Goal: Transaction & Acquisition: Purchase product/service

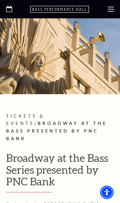
click at [110, 11] on use at bounding box center [111, 9] width 6 height 5
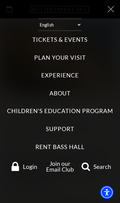
click at [42, 36] on label "Tickets & Events" at bounding box center [59, 40] width 55 height 8
click at [0, 0] on Events "Tickets & Events" at bounding box center [0, 0] width 0 height 0
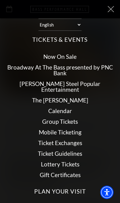
click at [56, 54] on link "Now On Sale" at bounding box center [59, 56] width 33 height 7
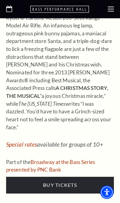
scroll to position [3515, 0]
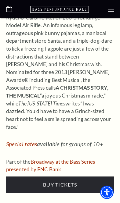
click at [109, 16] on div at bounding box center [60, 9] width 120 height 18
click at [110, 11] on use at bounding box center [111, 9] width 6 height 5
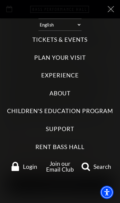
click at [83, 37] on label "Tickets & Events" at bounding box center [59, 40] width 55 height 8
click at [0, 0] on Events "Tickets & Events" at bounding box center [0, 0] width 0 height 0
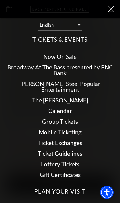
click at [86, 65] on link "Broadway At The Bass presented by PNC Bank" at bounding box center [59, 70] width 105 height 13
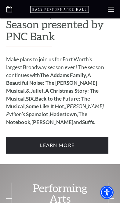
scroll to position [537, 0]
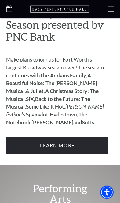
click at [84, 137] on link "Learn More" at bounding box center [57, 145] width 102 height 17
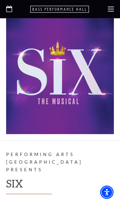
scroll to position [2191, 0]
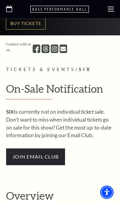
scroll to position [237, 0]
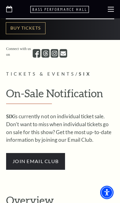
click at [54, 153] on span "join email club" at bounding box center [35, 161] width 59 height 17
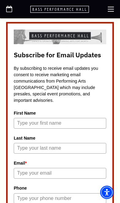
click at [86, 122] on input "First Name" at bounding box center [60, 123] width 92 height 11
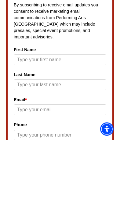
type input "[PERSON_NAME]"
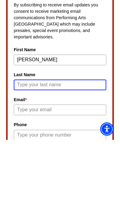
type input "[PERSON_NAME]"
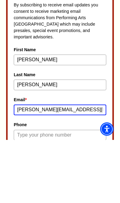
type input "[PERSON_NAME][EMAIL_ADDRESS][DOMAIN_NAME]"
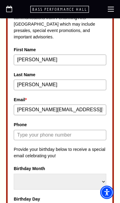
click at [90, 135] on input "Phone" at bounding box center [60, 135] width 92 height 11
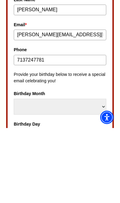
type input "7137247781"
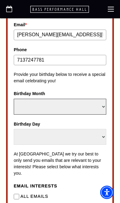
click at [103, 105] on select "Select Month January February March April May June July August September Octobe…" at bounding box center [60, 107] width 92 height 16
select select "September"
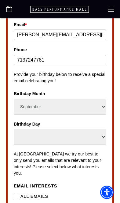
click at [94, 121] on label "Birthday Day" at bounding box center [60, 124] width 92 height 7
click at [94, 129] on select "Select Day 1 2 3 4 5 6 7 8 9 10 11 12 13 14 15 16 17 18 19 20 21 22 23 24" at bounding box center [60, 137] width 92 height 16
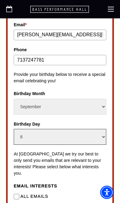
click at [95, 129] on select "Select Day 1 2 3 4 5 6 7 8 9 10 11 12 13 14 15 16 17 18 19 20 21 22 23 24" at bounding box center [60, 137] width 92 height 16
click at [98, 129] on select "Select Day 1 2 3 4 5 6 7 8 9 10 11 12 13 14 15 16 17 18 19 20 21 22 23 24" at bounding box center [60, 137] width 92 height 16
select select "22"
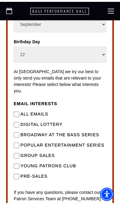
scroll to position [397, 0]
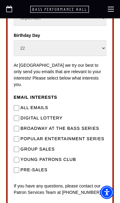
click at [17, 126] on Series"] "Broadway at the Bass Series" at bounding box center [16, 128] width 5 height 5
checkbox Series"] "true"
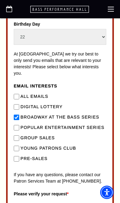
scroll to position [418, 0]
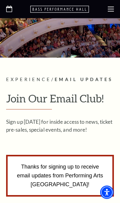
scroll to position [0, 0]
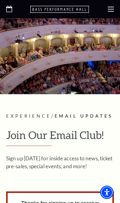
click at [108, 12] on div at bounding box center [60, 9] width 120 height 18
click at [110, 10] on icon at bounding box center [111, 9] width 6 height 6
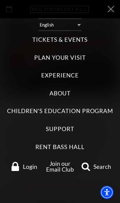
click at [84, 36] on label "Tickets & Events" at bounding box center [59, 40] width 55 height 8
click at [0, 0] on Events "Tickets & Events" at bounding box center [0, 0] width 0 height 0
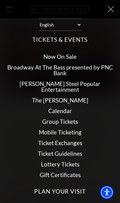
click at [94, 64] on link "Broadway At The Bass presented by PNC Bank" at bounding box center [59, 70] width 105 height 13
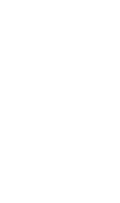
scroll to position [563, 0]
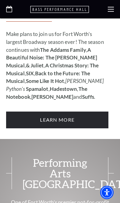
click at [74, 112] on link "Learn More" at bounding box center [57, 120] width 102 height 17
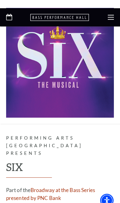
scroll to position [2211, 0]
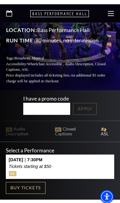
scroll to position [82, 0]
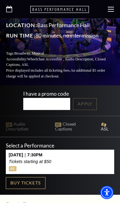
click at [88, 98] on div "I have a promo code Apply" at bounding box center [60, 100] width 120 height 31
click at [53, 98] on input "I have a promo code" at bounding box center [46, 104] width 47 height 12
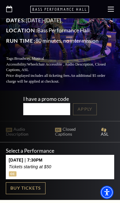
scroll to position [0, 0]
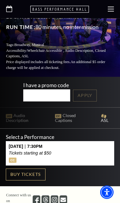
click at [17, 144] on p "Tuesday February 10 | 7:30PM" at bounding box center [30, 146] width 42 height 5
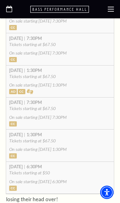
scroll to position [319, 0]
click at [74, 106] on p "Tickets starting at $67.50 On sale starting Friday October 10 | 7:30PM" at bounding box center [60, 112] width 102 height 13
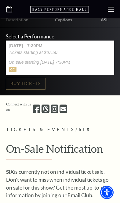
scroll to position [191, 0]
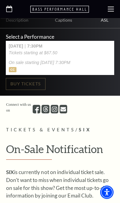
click at [70, 50] on p "Tickets starting at $67.50 On sale starting Friday October 10 | 7:30PM" at bounding box center [40, 57] width 62 height 15
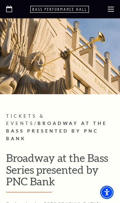
click at [109, 9] on use at bounding box center [111, 9] width 6 height 5
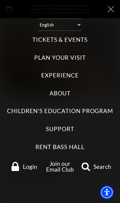
click at [113, 7] on icon at bounding box center [111, 9] width 6 height 6
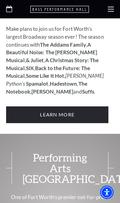
scroll to position [562, 0]
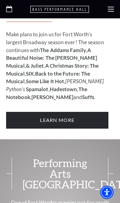
click at [76, 112] on link "Learn More" at bounding box center [57, 120] width 102 height 17
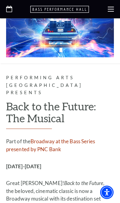
scroll to position [2626, 0]
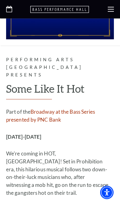
scroll to position [3064, 0]
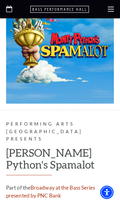
scroll to position [3440, 0]
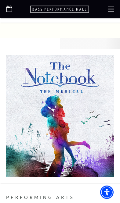
scroll to position [4202, 0]
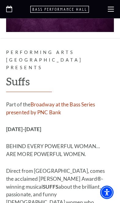
scroll to position [5198, 0]
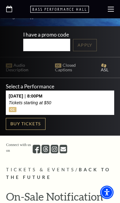
scroll to position [160, 0]
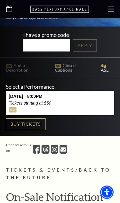
click at [51, 101] on p "Tickets starting at $50" at bounding box center [30, 103] width 42 height 5
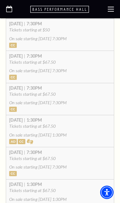
scroll to position [291, 0]
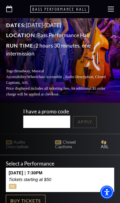
click at [74, 168] on button "[DATE] 7:30PM Tickets starting at $50" at bounding box center [60, 180] width 108 height 24
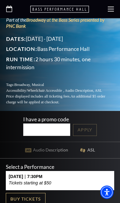
scroll to position [70, 0]
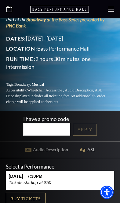
click at [37, 174] on p "[DATE] 7:30PM" at bounding box center [30, 176] width 42 height 5
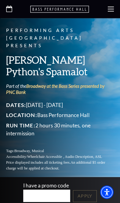
scroll to position [0, 0]
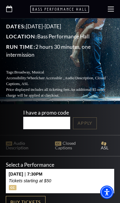
click at [23, 172] on div "[DATE] 7:30PM Tickets starting at $50" at bounding box center [30, 181] width 42 height 19
